Goal: Find contact information: Find contact information

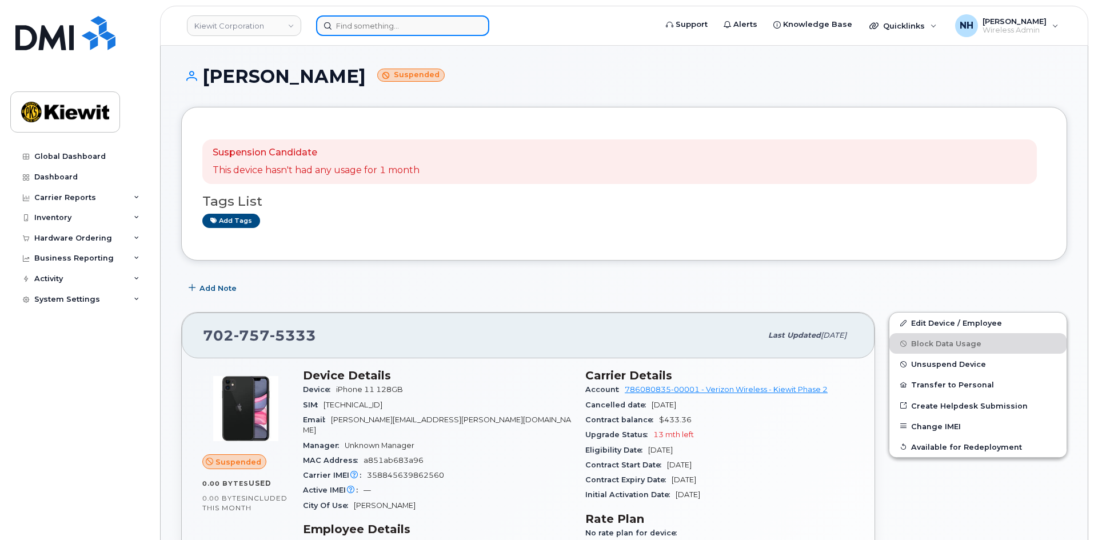
click at [390, 27] on input at bounding box center [402, 25] width 173 height 21
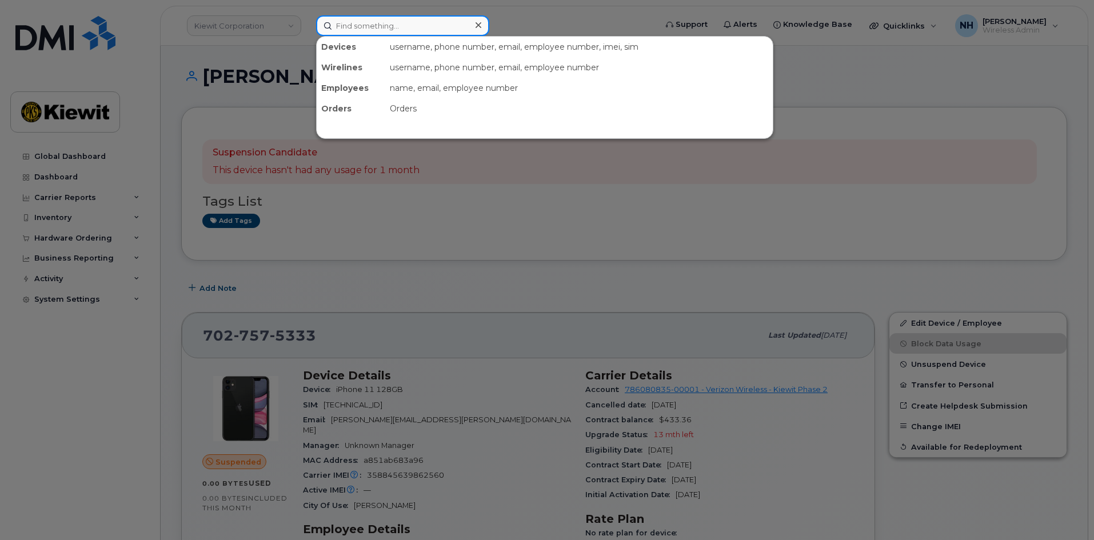
paste input "002273"
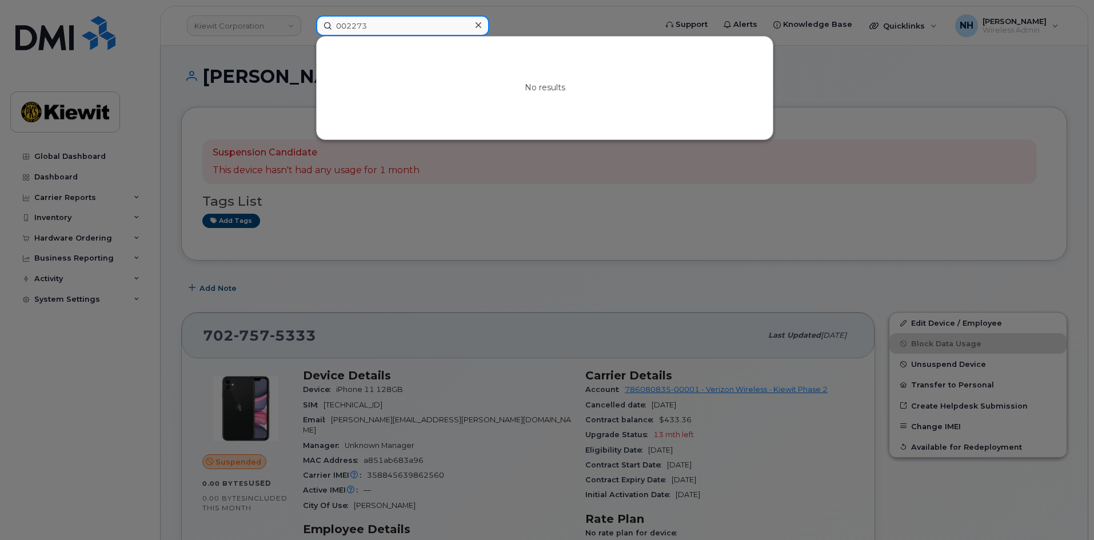
drag, startPoint x: 425, startPoint y: 23, endPoint x: 222, endPoint y: 10, distance: 204.0
click at [307, 15] on div "002273 No results" at bounding box center [482, 25] width 351 height 21
type input "d"
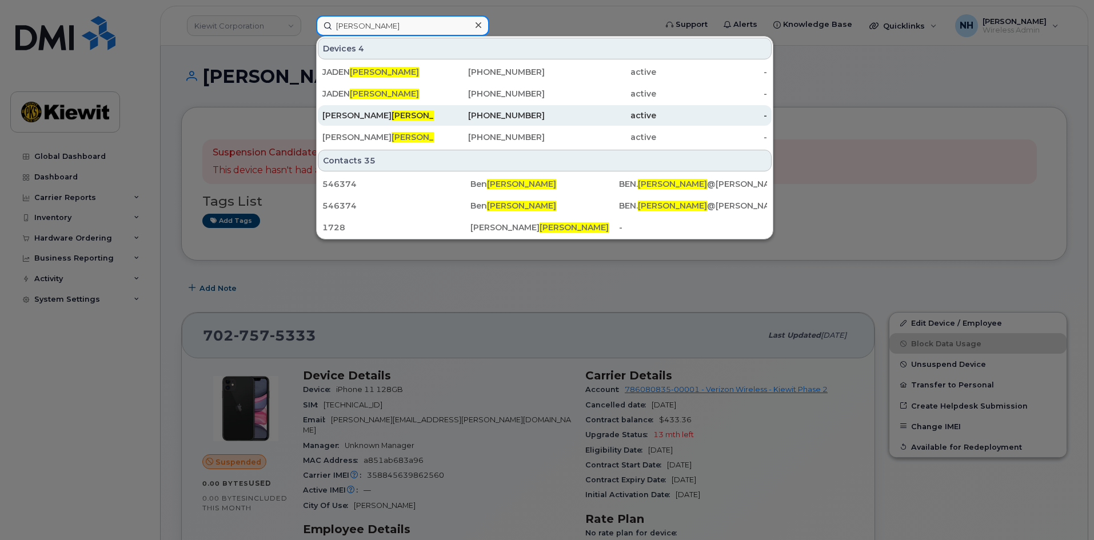
type input "[PERSON_NAME]"
click at [342, 114] on div "[PERSON_NAME]" at bounding box center [377, 115] width 111 height 11
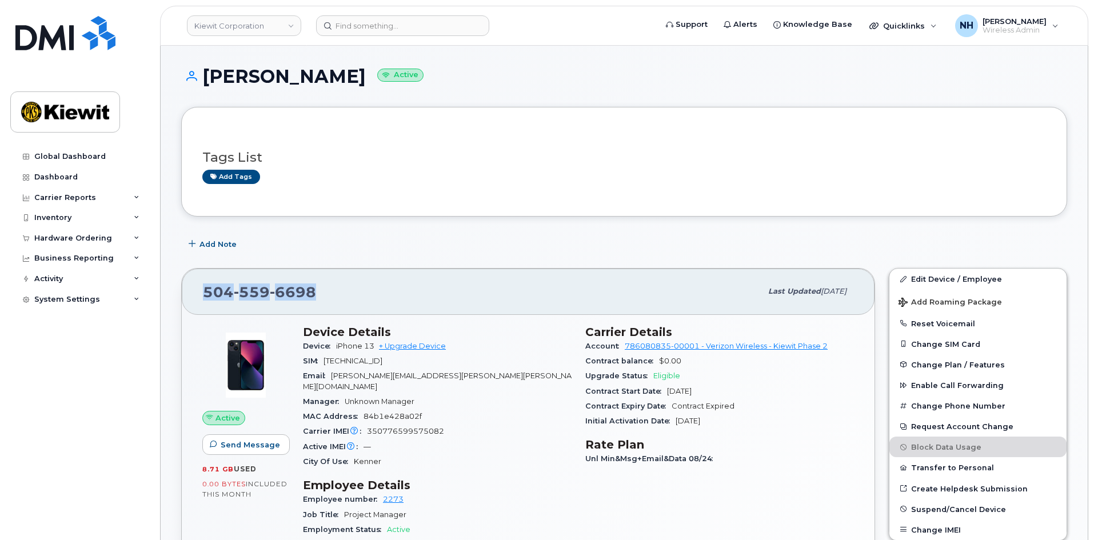
drag, startPoint x: 317, startPoint y: 282, endPoint x: 190, endPoint y: 292, distance: 127.8
click at [190, 292] on div "[PHONE_NUMBER] Last updated [DATE]" at bounding box center [528, 292] width 693 height 46
copy span "[PHONE_NUMBER]"
